Goal: Book appointment/travel/reservation

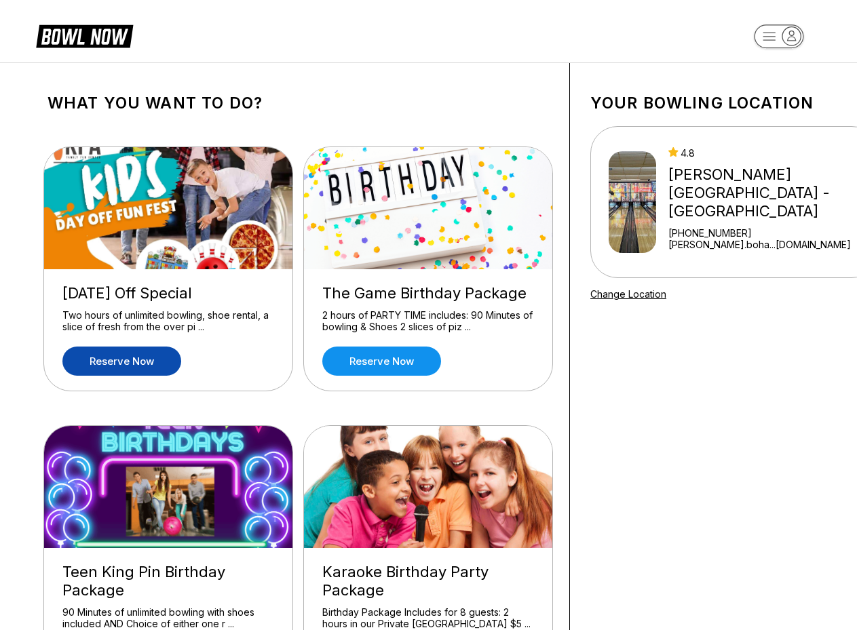
click at [135, 363] on link "Reserve now" at bounding box center [121, 361] width 119 height 29
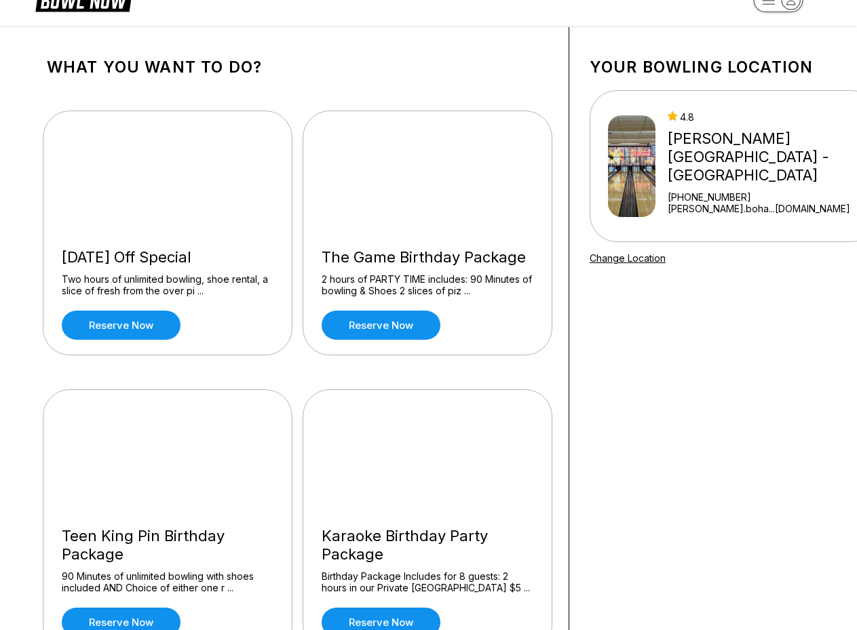
scroll to position [0, 1]
